Goal: Task Accomplishment & Management: Manage account settings

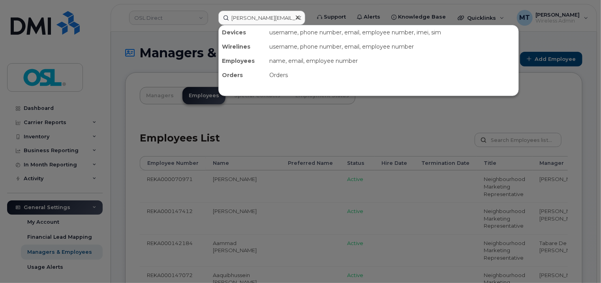
scroll to position [0, 4]
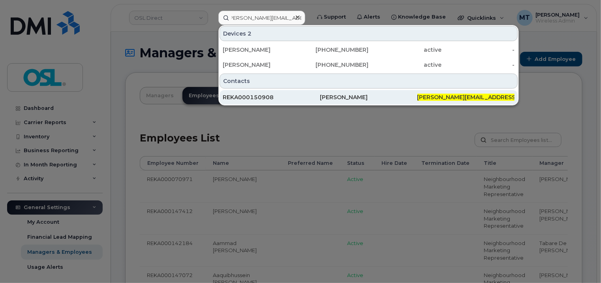
type input "Maurice.Talla@osldirect.com"
click at [294, 98] on div "REKA000150908" at bounding box center [271, 97] width 97 height 8
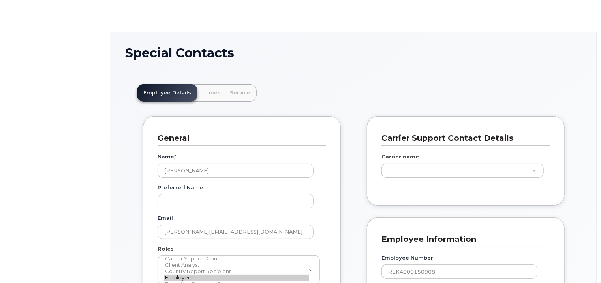
scroll to position [24, 0]
type input "3358074"
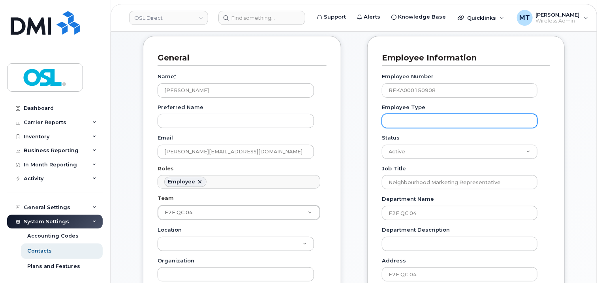
scroll to position [79, 0]
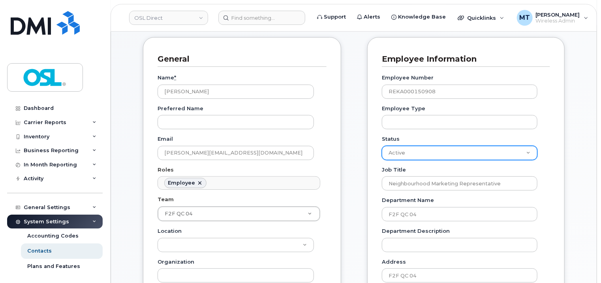
click at [502, 149] on select "Active On-Leave Long Term Short Term Maternity Leave Temp Layoff Inactive" at bounding box center [459, 153] width 155 height 14
select select "on_leave"
click at [382, 146] on select "Active On-Leave Long Term Short Term Maternity Leave Temp Layoff Inactive" at bounding box center [459, 153] width 155 height 14
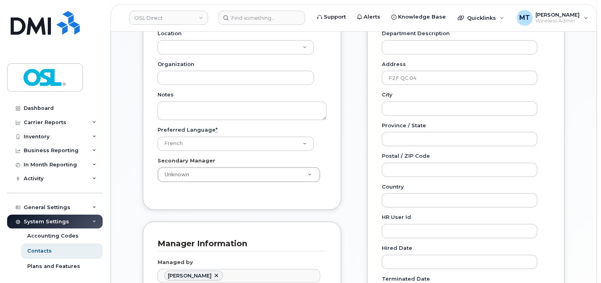
scroll to position [552, 0]
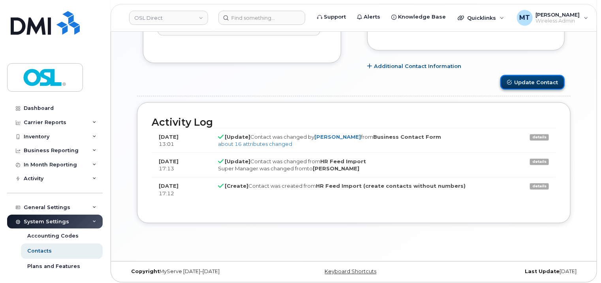
click at [543, 83] on button "Update Contact" at bounding box center [532, 82] width 64 height 15
